Goal: Task Accomplishment & Management: Manage account settings

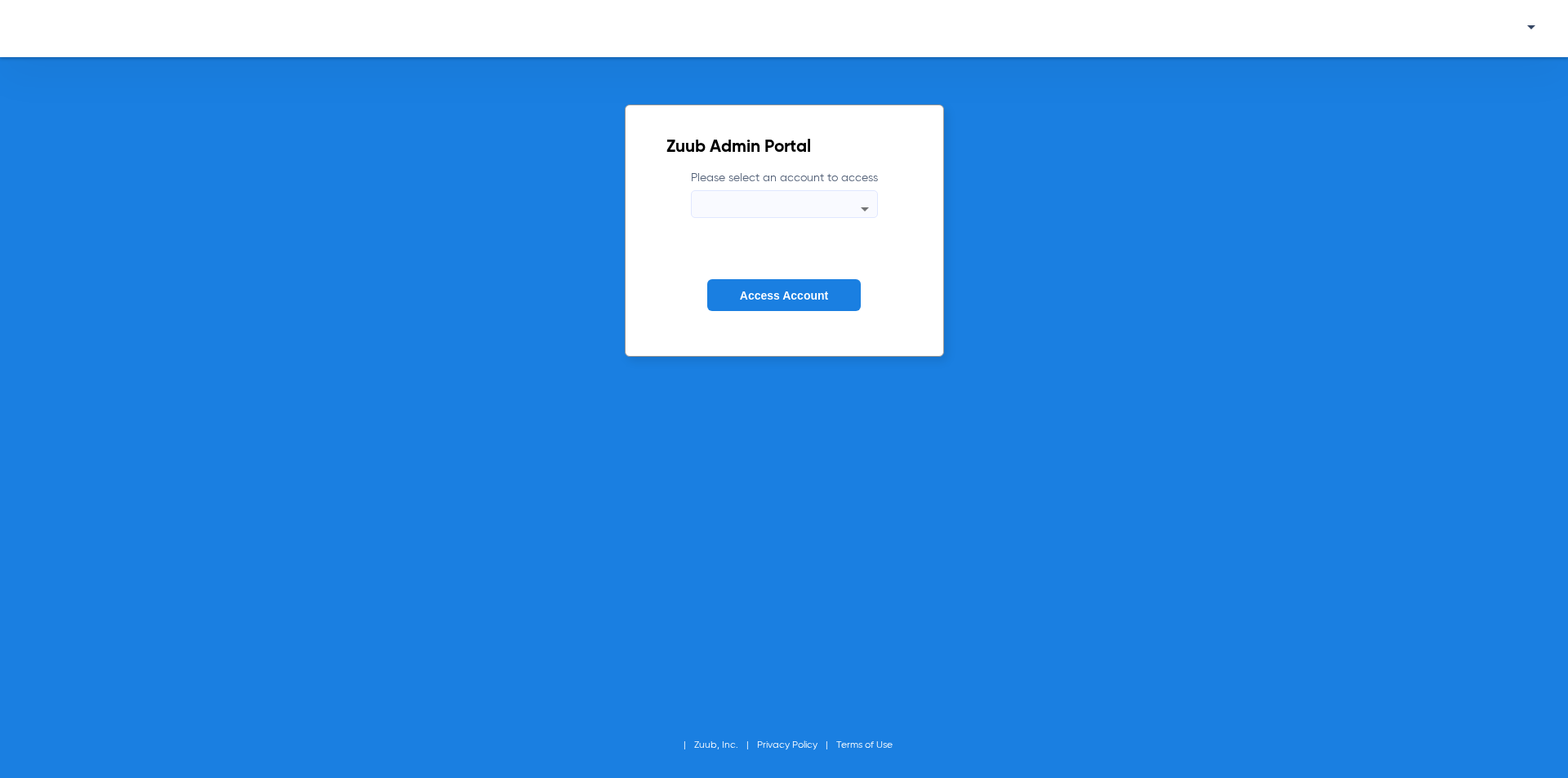
click at [767, 216] on div at bounding box center [784, 208] width 186 height 19
click at [768, 202] on div at bounding box center [784, 208] width 186 height 19
click at [767, 207] on div at bounding box center [784, 208] width 186 height 19
click at [773, 191] on mat-select at bounding box center [784, 204] width 187 height 28
drag, startPoint x: 774, startPoint y: 203, endPoint x: 779, endPoint y: 283, distance: 80.2
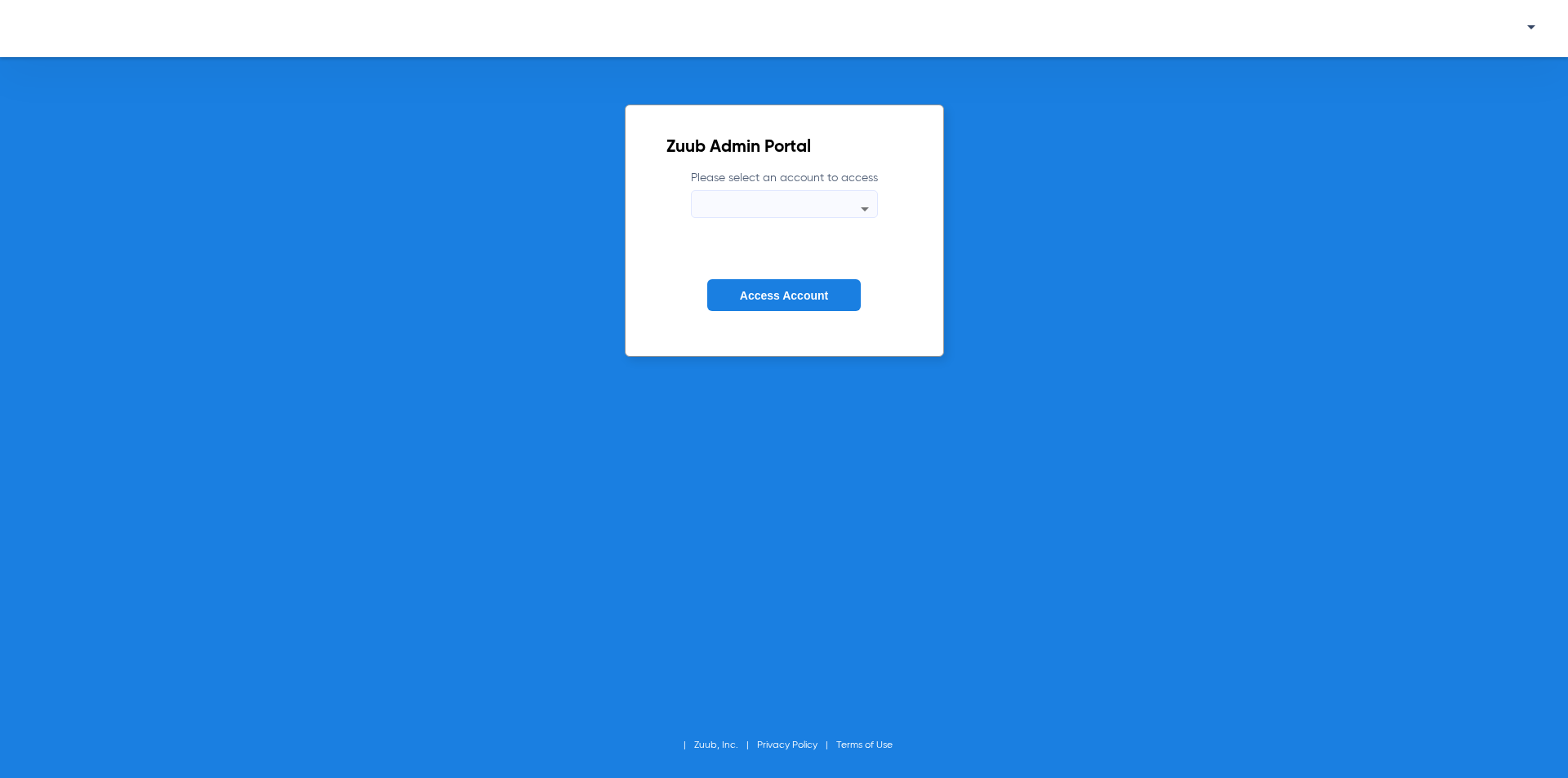
click at [774, 206] on div at bounding box center [784, 208] width 186 height 19
click at [784, 299] on span "Access Account" at bounding box center [783, 296] width 88 height 13
click at [785, 297] on span "Access Account" at bounding box center [783, 296] width 88 height 13
